Goal: Task Accomplishment & Management: Manage account settings

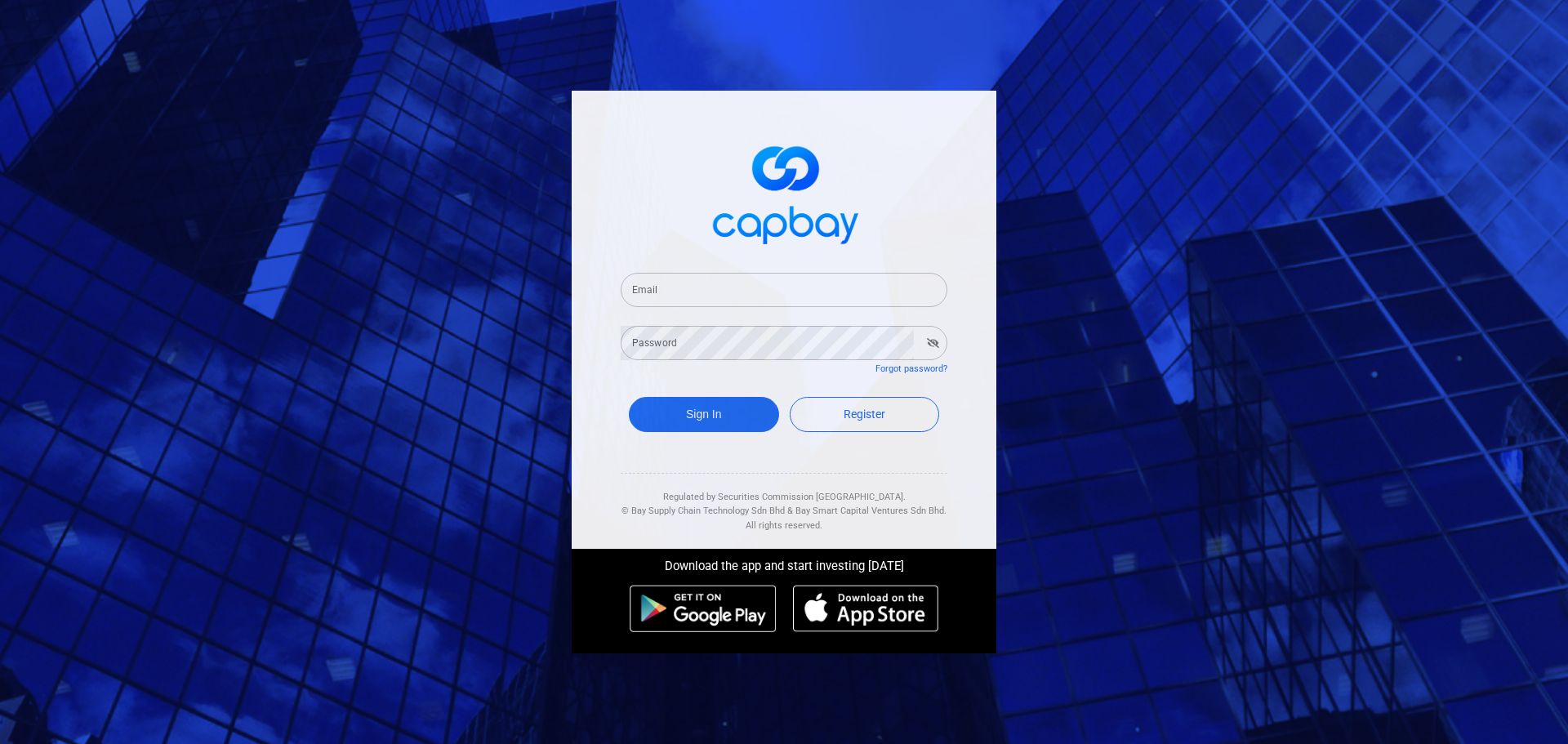
click at [694, 296] on input "Email" at bounding box center [784, 289] width 327 height 34
type input "M"
type input "marbakir@gmail.com"
click at [629, 397] on button "Sign In" at bounding box center [704, 414] width 150 height 35
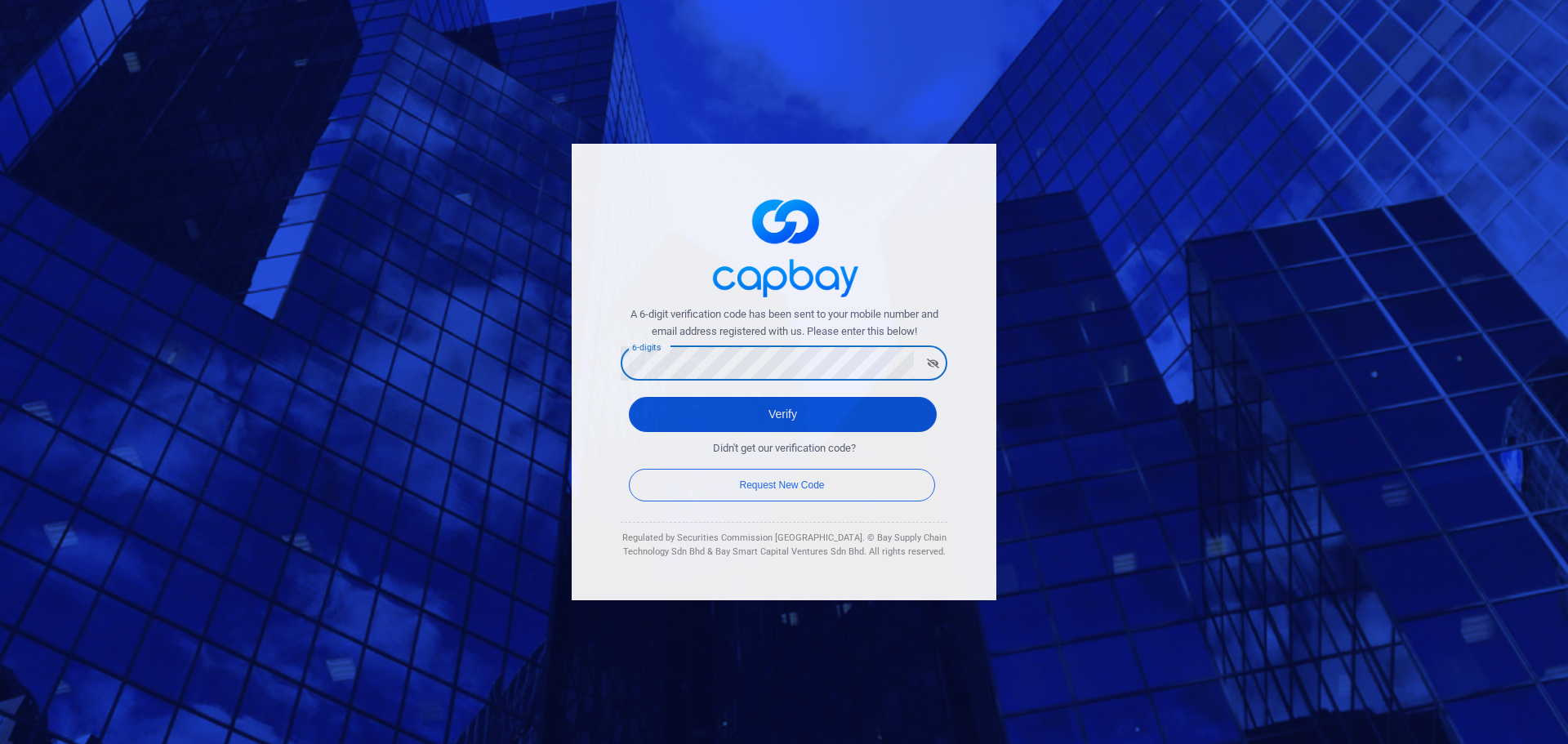
click at [728, 416] on button "Verify" at bounding box center [783, 414] width 308 height 35
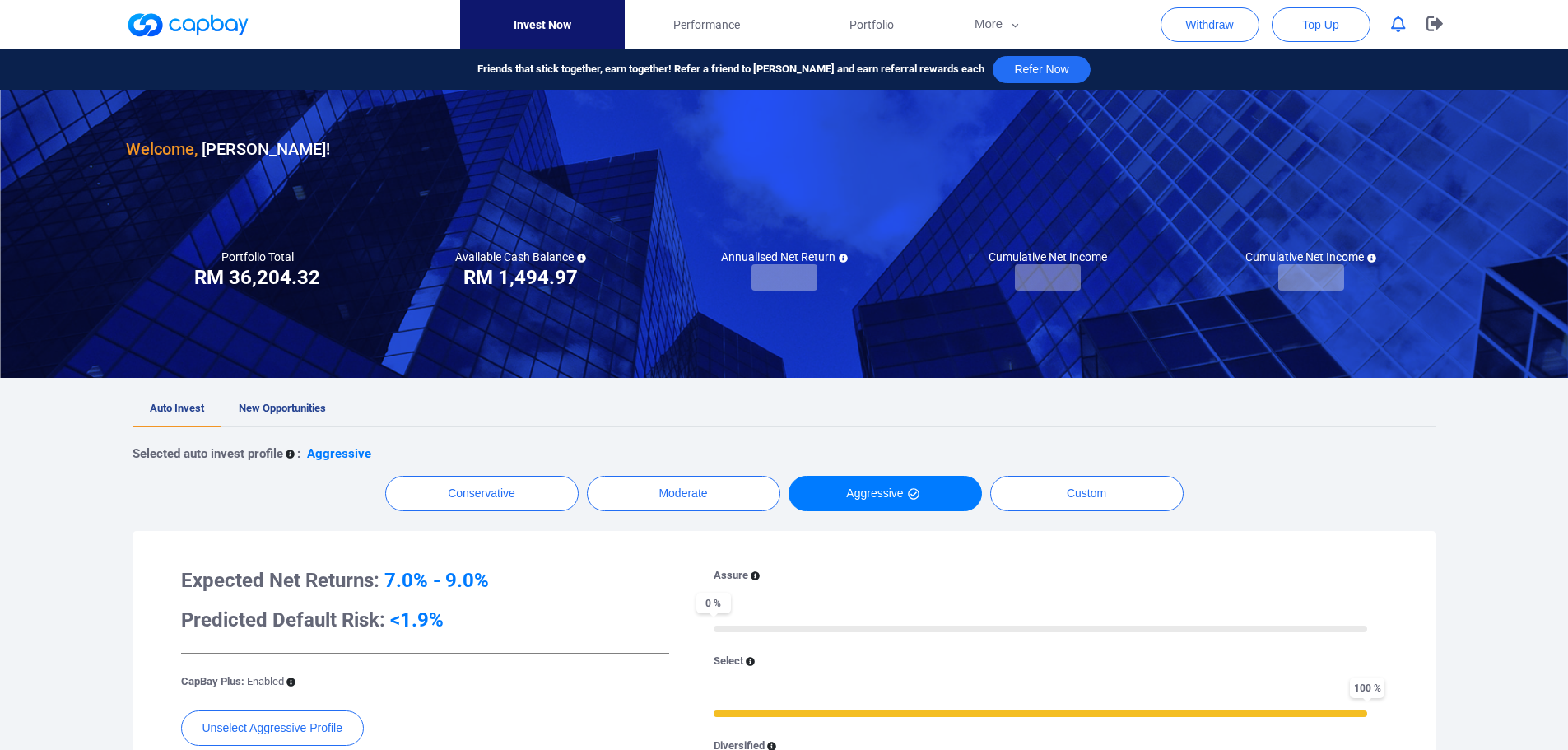
checkbox input "true"
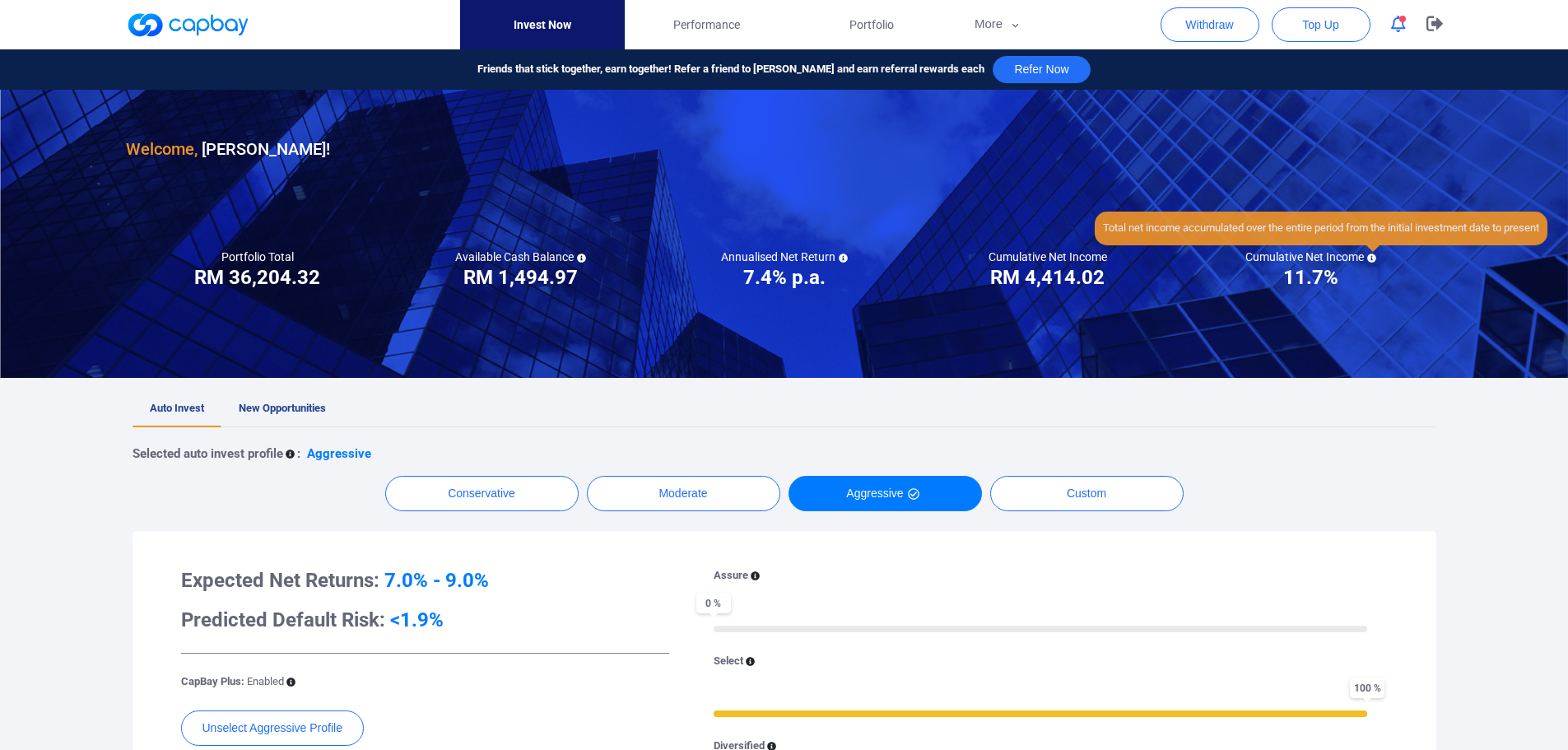
click at [1370, 256] on icon at bounding box center [1372, 258] width 9 height 9
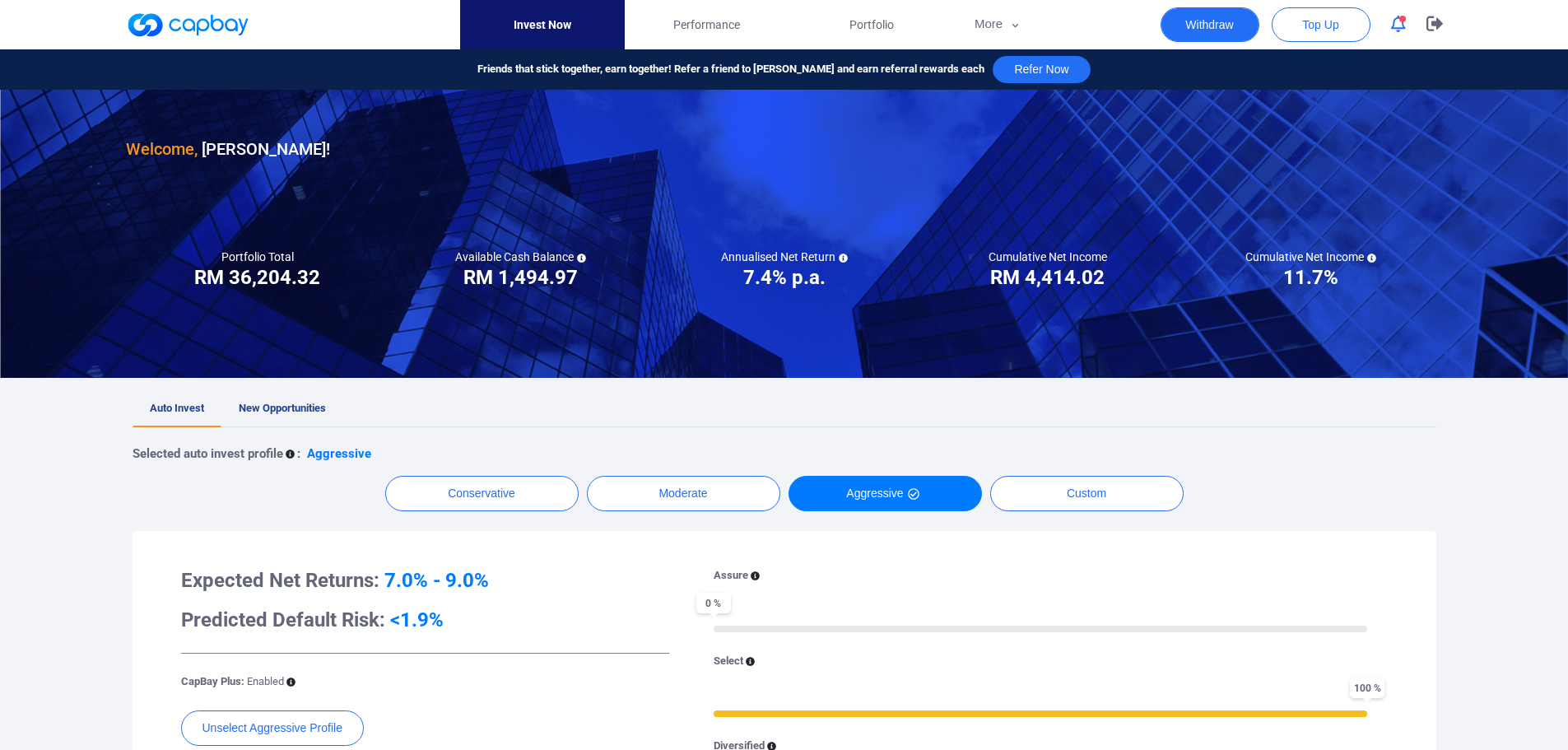
click at [1223, 16] on button "Withdraw" at bounding box center [1210, 24] width 99 height 35
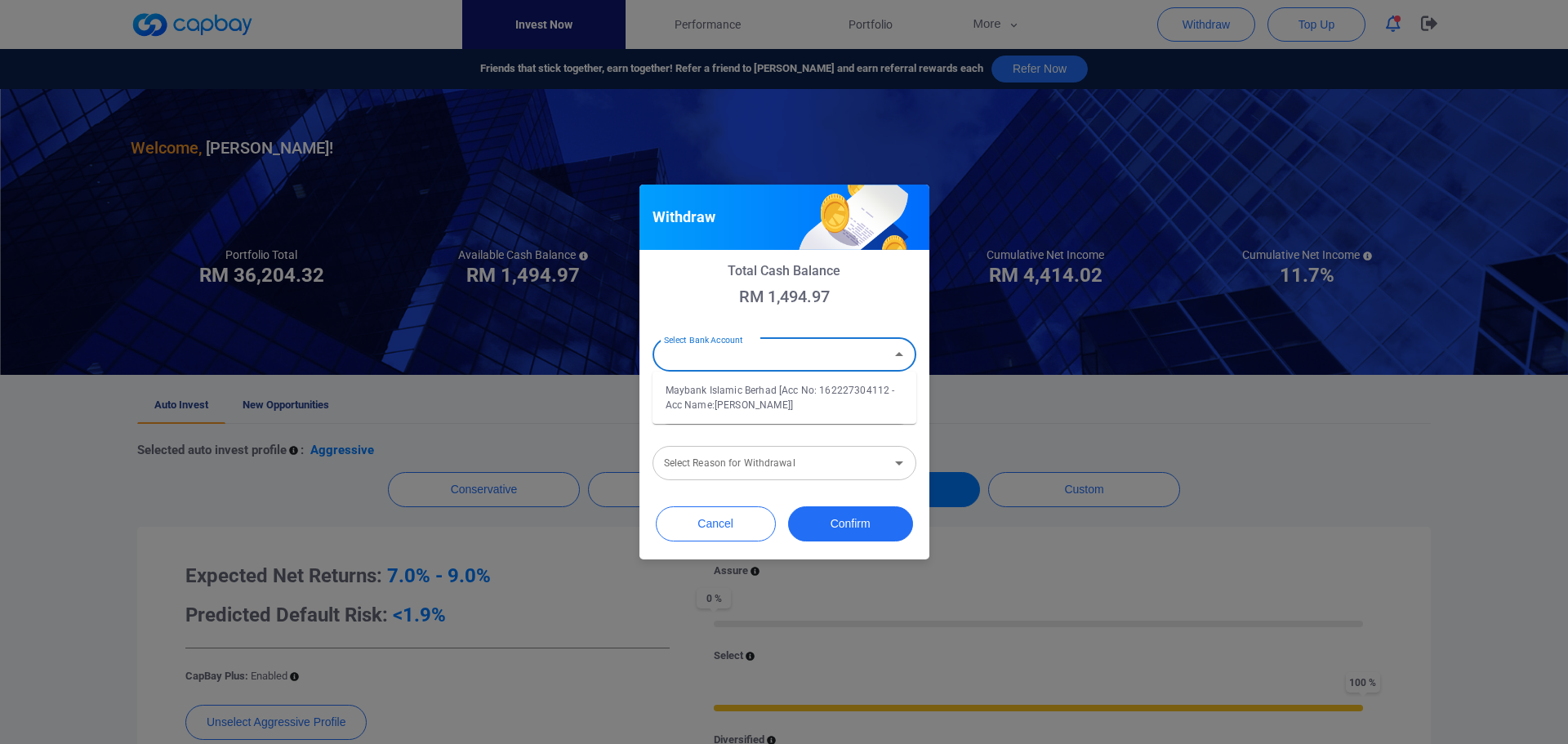
click at [746, 354] on div "Select Bank Account Select Bank Account" at bounding box center [784, 353] width 264 height 37
click at [761, 393] on li "Maybank Islamic Berhad [Acc No: 162227304112 - Acc Name:MARDHIYAH BINTI MOHD BA…" at bounding box center [784, 397] width 264 height 39
type input "Maybank Islamic Berhad [Acc No: 162227304112 - Acc Name:MARDHIYAH BINTI MOHD BA…"
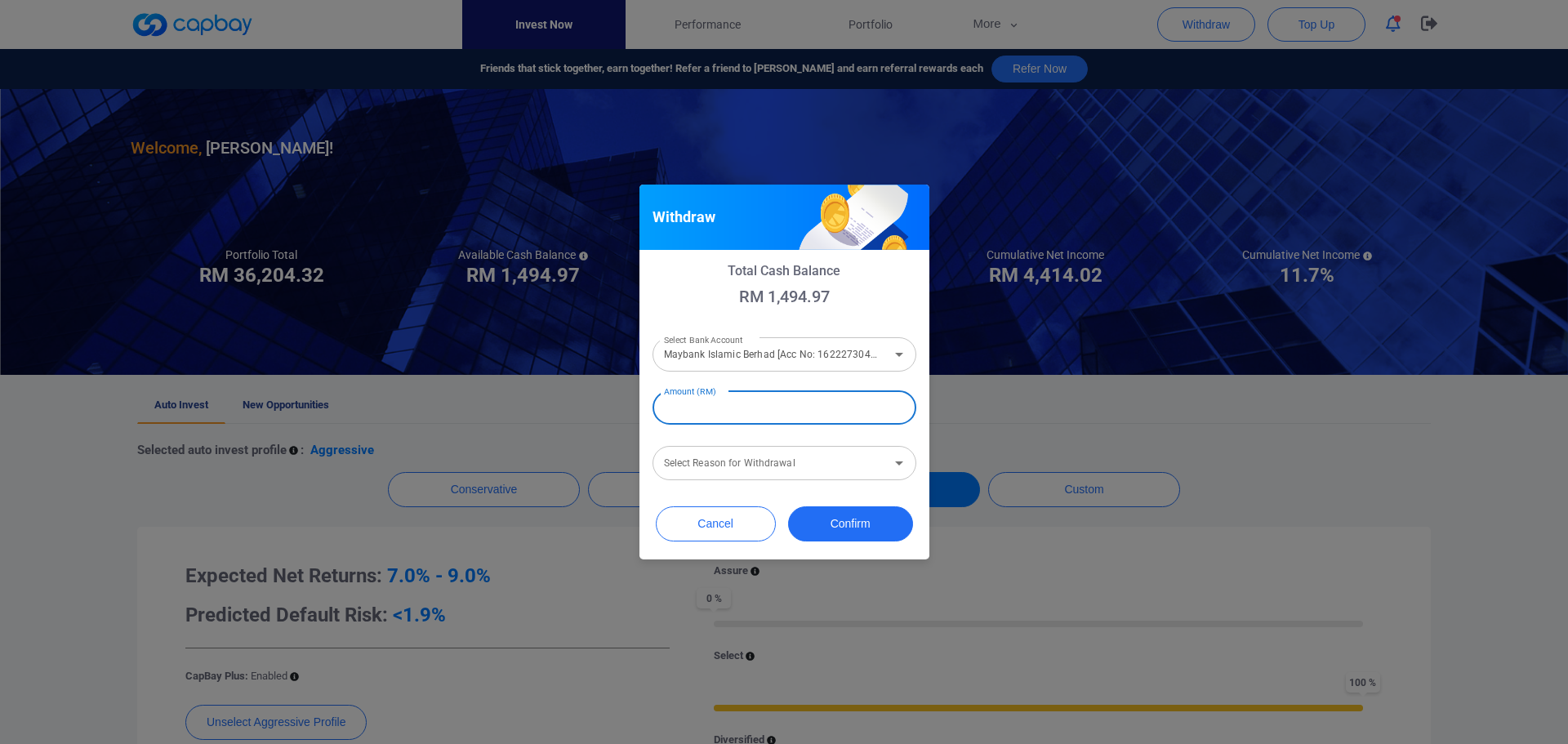
click at [736, 408] on input "Amount (RM)" at bounding box center [784, 407] width 264 height 34
type input "RM 1,494.97"
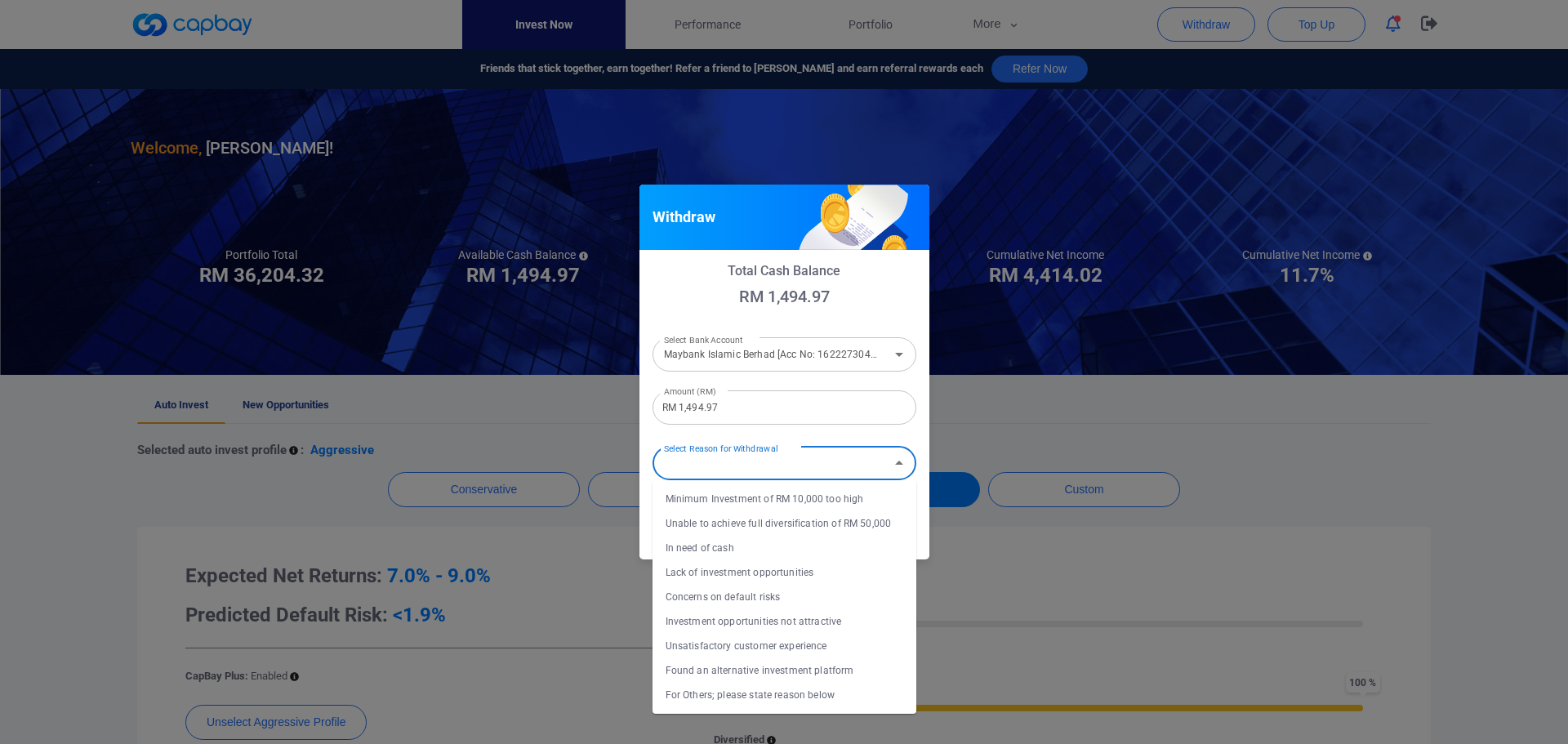
click at [738, 461] on div "Select Reason for Withdrawal Select Reason for Withdrawal" at bounding box center [784, 462] width 264 height 37
click at [721, 546] on li "In need of cash" at bounding box center [784, 548] width 264 height 24
type input "In need of cash"
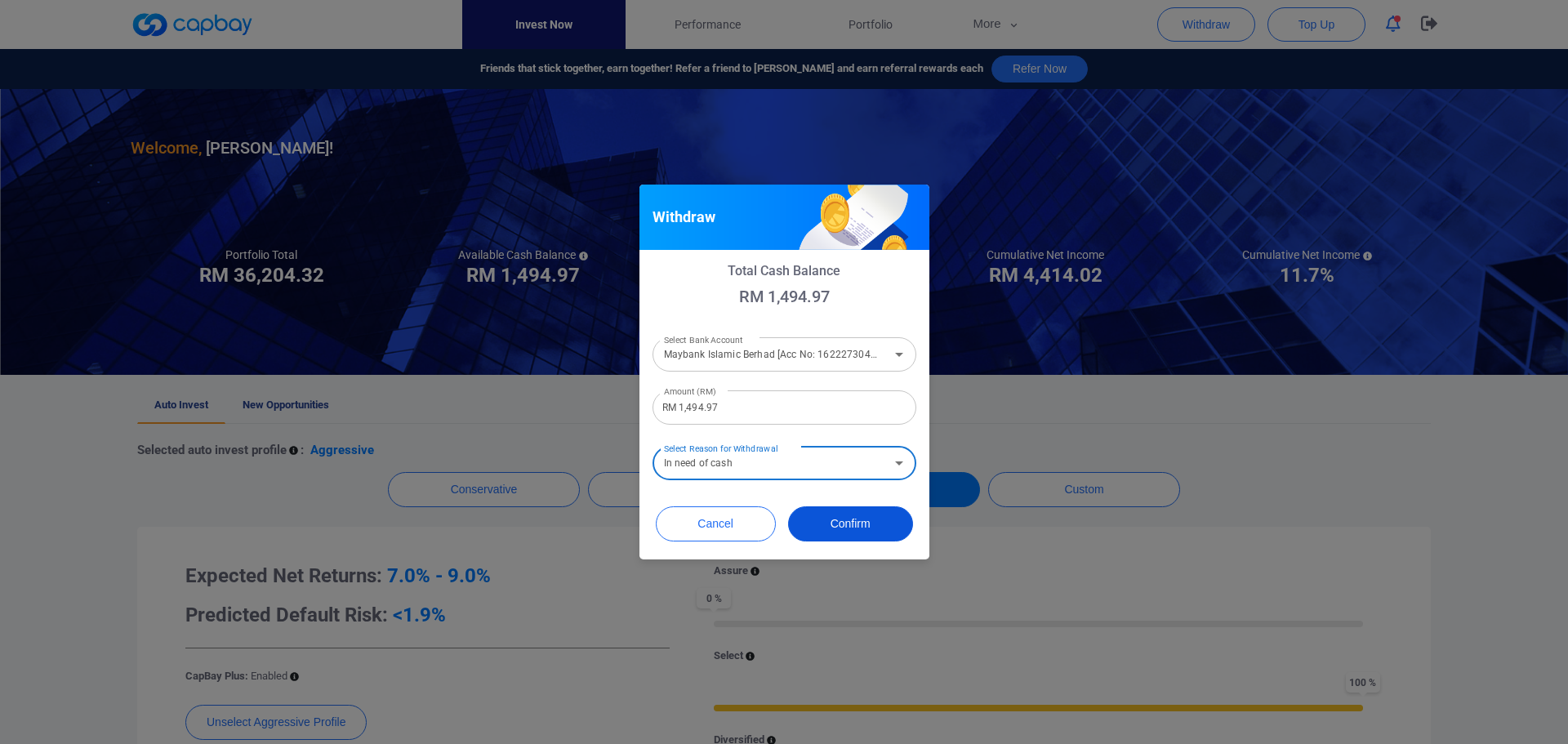
click at [865, 531] on button "Confirm" at bounding box center [850, 523] width 125 height 35
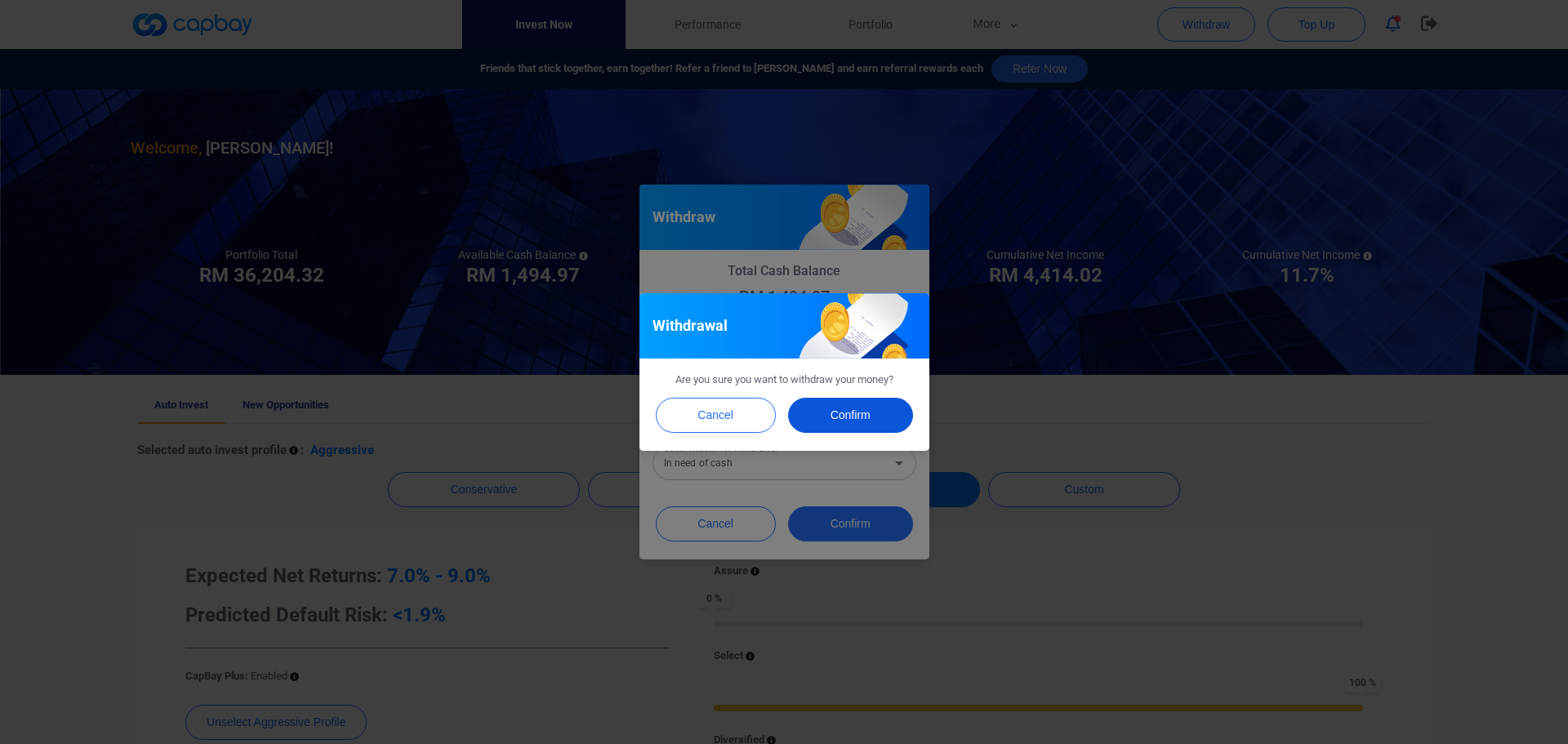
click at [854, 410] on button "Confirm" at bounding box center [850, 415] width 125 height 35
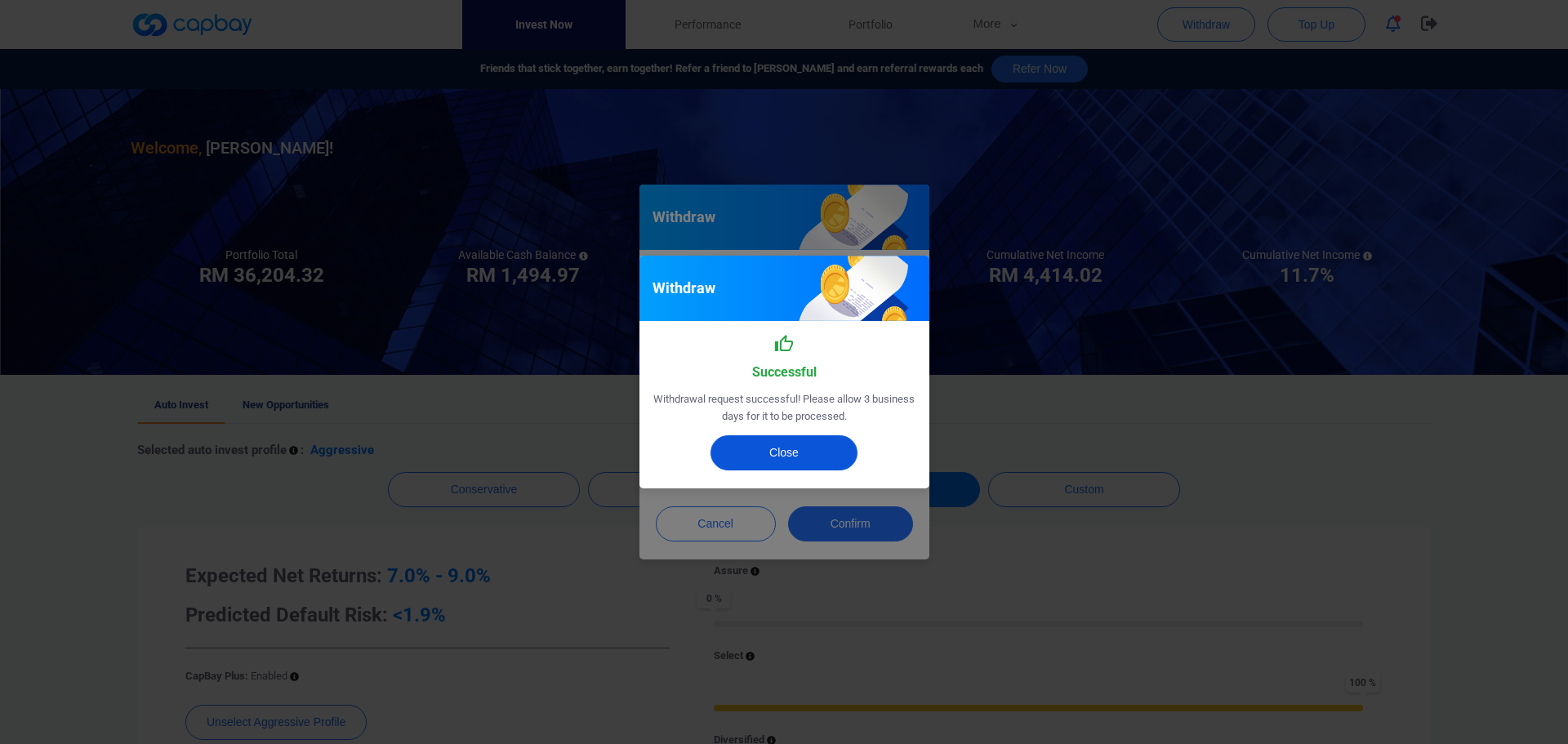
click at [837, 458] on button "Close" at bounding box center [784, 453] width 147 height 35
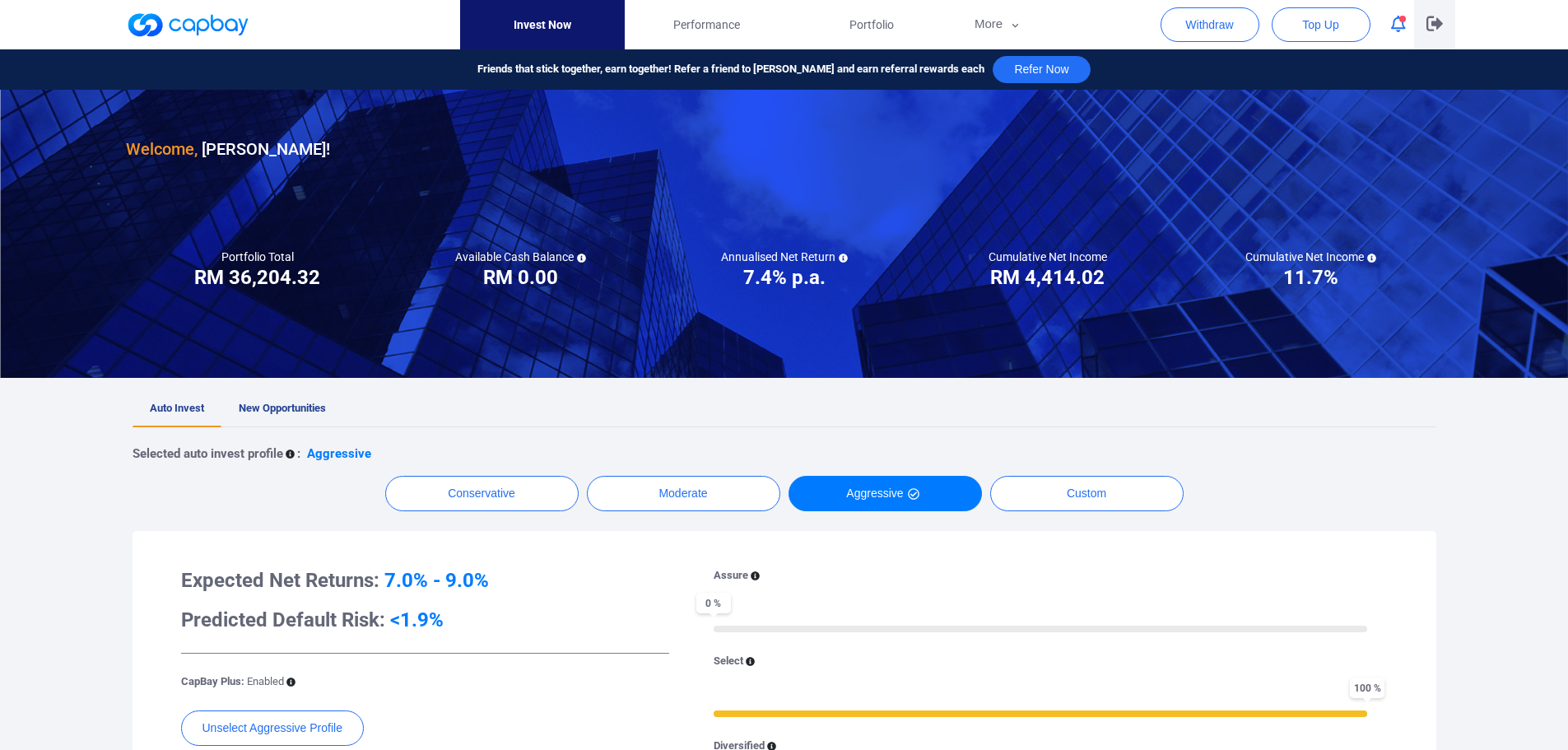
click at [1437, 27] on icon "button" at bounding box center [1434, 24] width 17 height 15
